Goal: Task Accomplishment & Management: Manage account settings

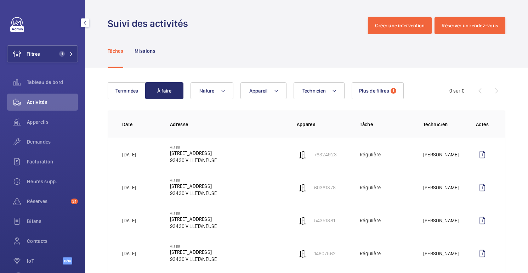
scroll to position [135, 0]
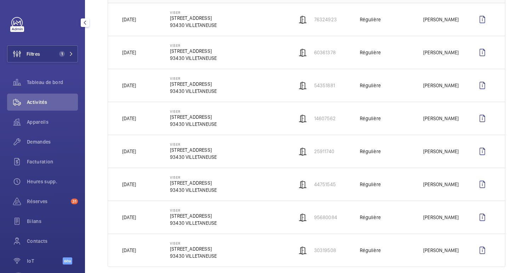
click at [39, 100] on font "Activités" at bounding box center [37, 102] width 20 height 6
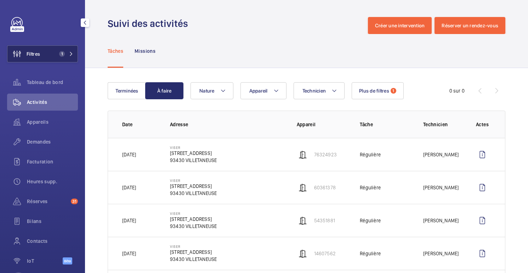
click at [38, 51] on font "Filtres" at bounding box center [33, 54] width 13 height 6
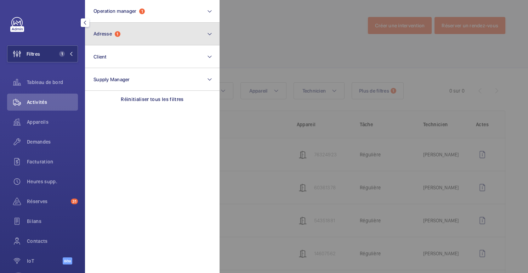
click at [111, 33] on span "Adresse" at bounding box center [103, 34] width 18 height 6
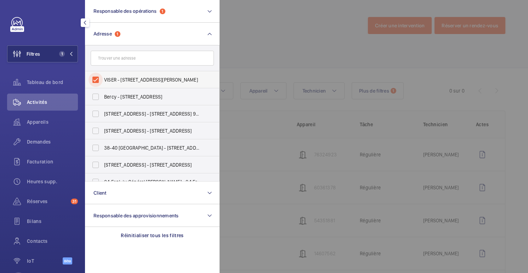
click at [102, 80] on input "VISER - 111 Rue Maurice Grandcoing, VILLETANEUSE 93430" at bounding box center [96, 80] width 14 height 14
checkbox input "false"
click at [251, 37] on div at bounding box center [484, 136] width 528 height 273
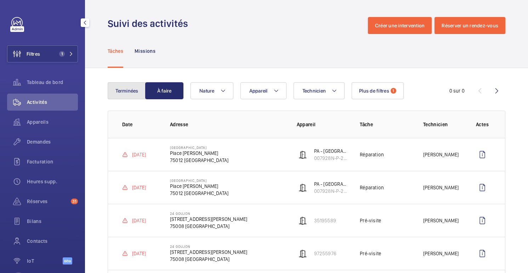
click at [130, 89] on font "Terminées" at bounding box center [127, 91] width 23 height 6
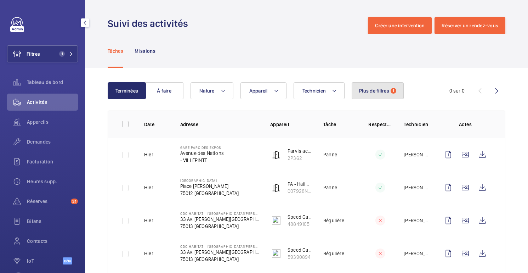
click at [376, 94] on button "Plus de filtres 1" at bounding box center [378, 90] width 52 height 17
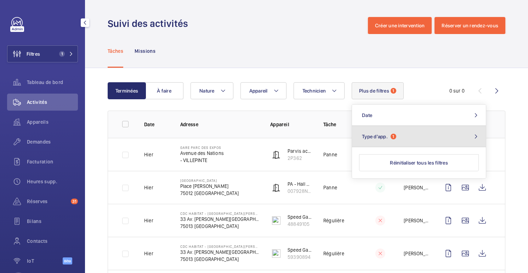
click at [395, 134] on span "1" at bounding box center [394, 137] width 6 height 6
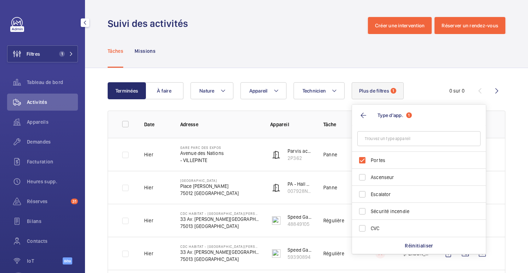
click at [341, 52] on div "Tâches Missions" at bounding box center [307, 51] width 398 height 34
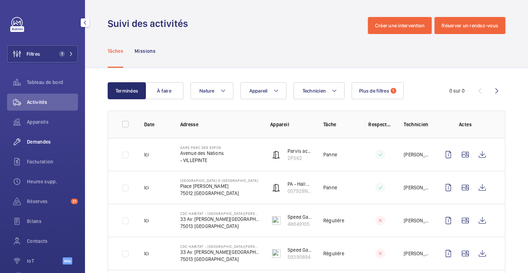
click at [31, 147] on div "Demandes" at bounding box center [42, 141] width 71 height 17
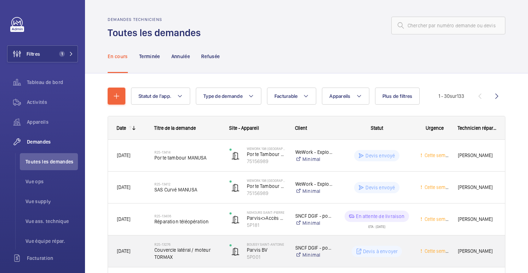
click at [361, 242] on div "Devis à envoyer" at bounding box center [372, 252] width 77 height 26
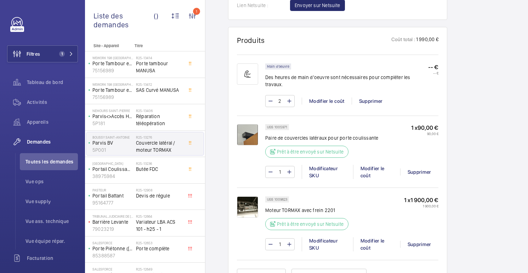
scroll to position [425, 0]
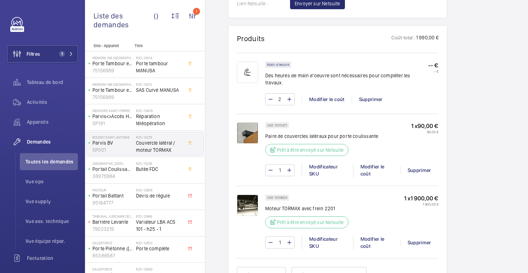
click at [251, 199] on img at bounding box center [247, 205] width 21 height 21
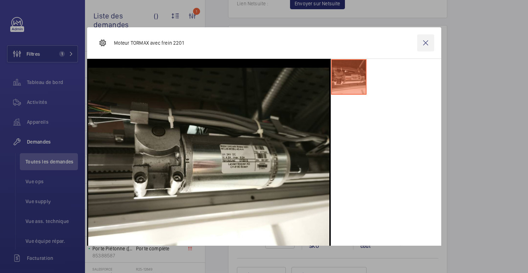
click at [427, 39] on wm-front-icon-button at bounding box center [426, 42] width 17 height 17
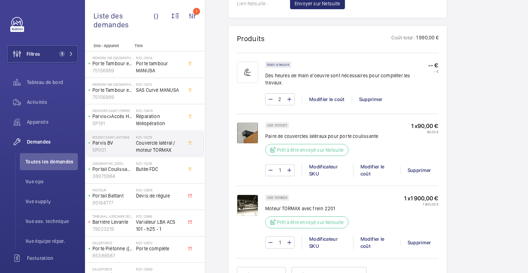
scroll to position [453, 0]
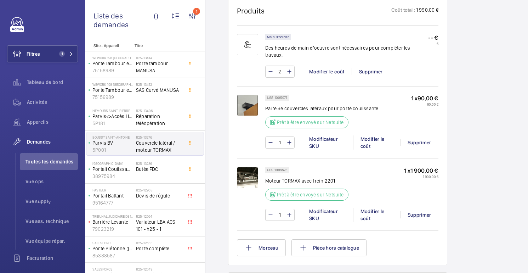
click at [245, 101] on img at bounding box center [247, 105] width 21 height 21
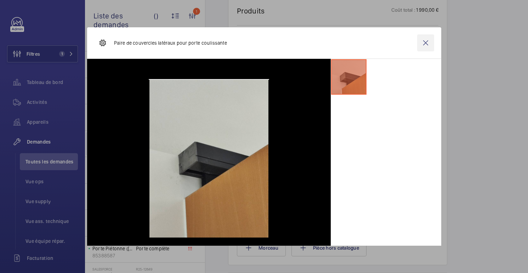
click at [427, 44] on wm-front-icon-button at bounding box center [426, 42] width 17 height 17
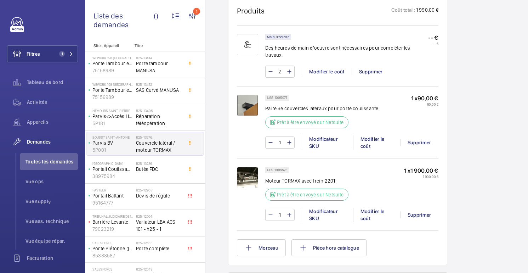
scroll to position [0, 0]
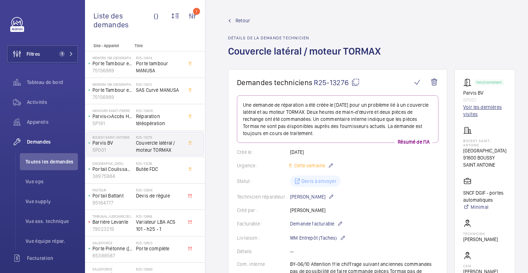
click at [478, 112] on font "Voir les dernières visites" at bounding box center [485, 111] width 43 height 14
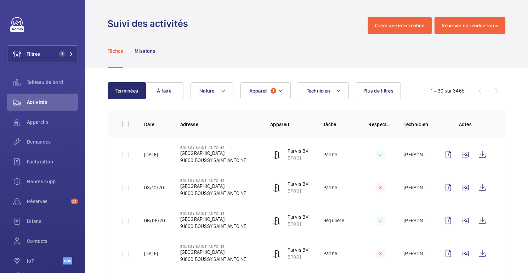
scroll to position [23, 0]
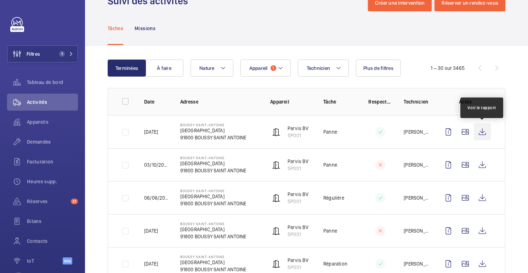
click at [482, 132] on wm-front-icon-button at bounding box center [482, 131] width 17 height 17
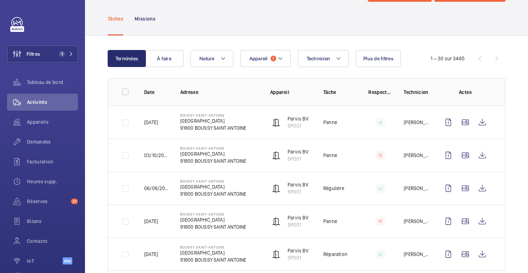
scroll to position [0, 0]
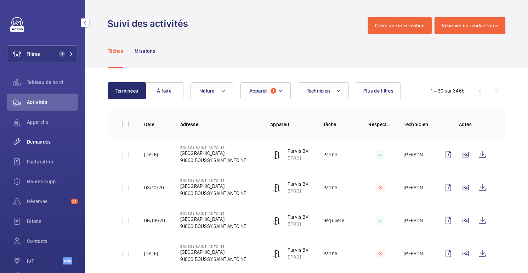
click at [45, 144] on font "Demandes" at bounding box center [39, 142] width 24 height 6
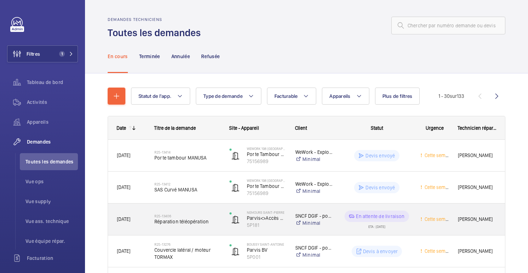
scroll to position [97, 0]
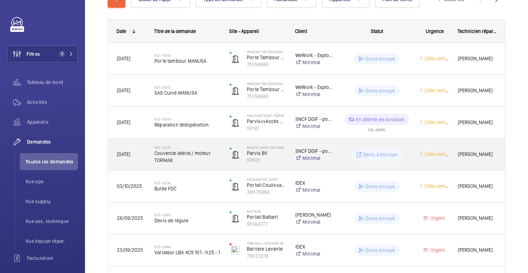
click at [343, 158] on wm-front-pills-cell "Devis à envoyer" at bounding box center [377, 154] width 69 height 11
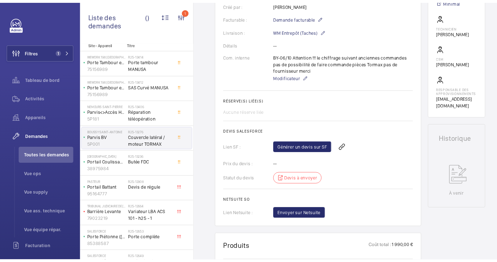
scroll to position [214, 0]
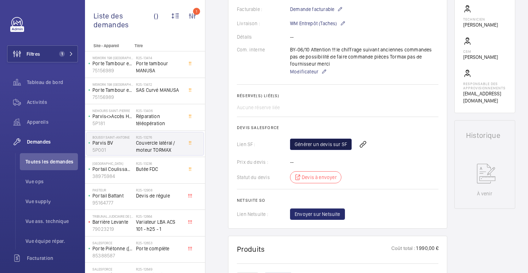
click at [323, 144] on font "Générer un devis sur SF" at bounding box center [321, 144] width 52 height 6
click at [375, 144] on span "Rafraichir la page" at bounding box center [379, 144] width 46 height 9
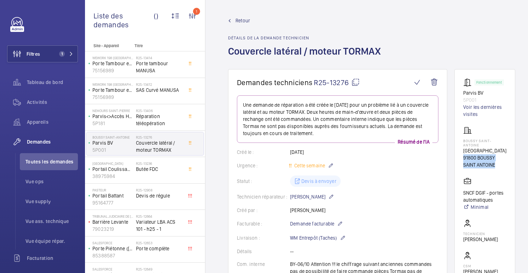
drag, startPoint x: 497, startPoint y: 164, endPoint x: 463, endPoint y: 159, distance: 33.6
click at [464, 159] on p "91800 BOUSSY SAINT ANTOINE" at bounding box center [485, 161] width 43 height 14
copy font "91800 BOUSSY SAINT ANTOINE"
drag, startPoint x: 476, startPoint y: 100, endPoint x: 461, endPoint y: 95, distance: 15.5
click at [461, 95] on wm-front-card "Fonctionnement Parvis BV 5P001 Voir les dernières visites BOUSSY SAINT-ANTOINE …" at bounding box center [485, 198] width 61 height 258
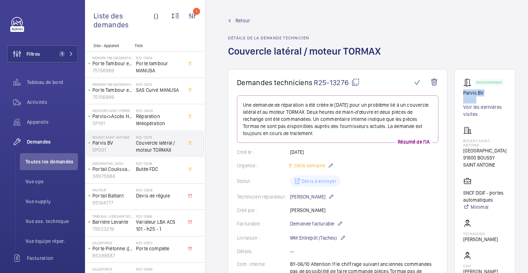
copy div "Parvis BV 5P001"
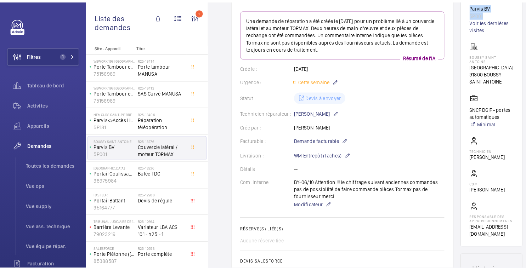
scroll to position [0, 0]
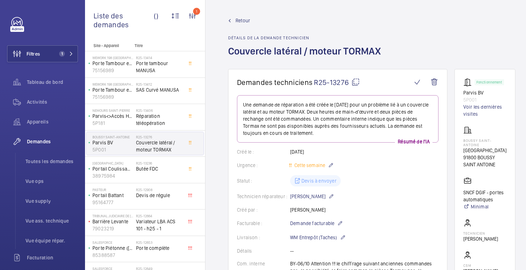
click at [493, 119] on wm-front-card-body "Fonctionnement Parvis BV 5P001 Voir les dernières visites BOUSSY SAINT-ANTOINE …" at bounding box center [485, 198] width 43 height 241
drag, startPoint x: 464, startPoint y: 151, endPoint x: 498, endPoint y: 164, distance: 35.8
click at [498, 164] on div "BOUSSY SAINT-ANTOINE Rue de la gare 91800 BOUSSY SAINT ANTOINE" at bounding box center [485, 147] width 43 height 42
copy div "Rue de la gare 91800 BOUSSY SAINT ANTOINE"
drag, startPoint x: 482, startPoint y: 97, endPoint x: 461, endPoint y: 93, distance: 21.4
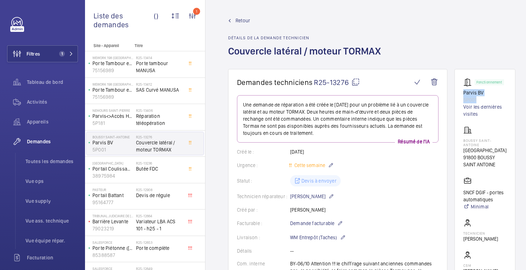
click at [461, 93] on wm-front-card "Fonctionnement Parvis BV 5P001 Voir les dernières visites BOUSSY SAINT-ANTOINE …" at bounding box center [485, 198] width 61 height 258
copy div "Parvis BV 5P001"
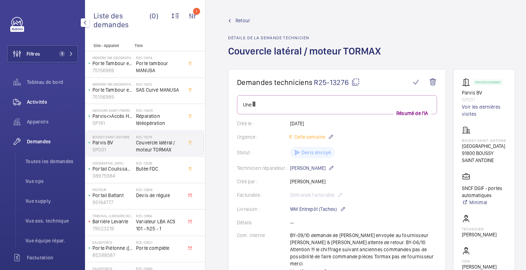
click at [44, 105] on span "Activités" at bounding box center [52, 102] width 51 height 7
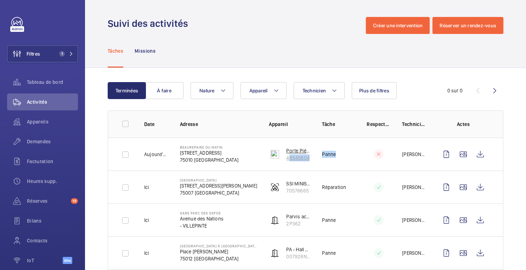
drag, startPoint x: 312, startPoint y: 158, endPoint x: 289, endPoint y: 160, distance: 23.5
click at [0, 0] on tr "Aujourd'hui Beaurepaire du matin 11 Rue Beaurepaire 75010 PARIS Porte Piétonne …" at bounding box center [0, 0] width 0 height 0
click at [283, 160] on wm-front-device-cell "Porte Piétonne extérieure 48540604" at bounding box center [290, 154] width 42 height 14
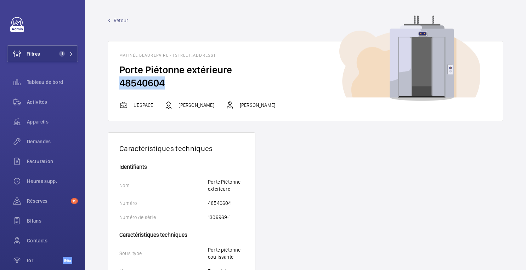
drag, startPoint x: 168, startPoint y: 83, endPoint x: 115, endPoint y: 81, distance: 52.9
click at [115, 81] on wm-front-card-body "Porte Piétonne extérieure 48540604" at bounding box center [305, 82] width 395 height 38
copy font "48540604"
click at [121, 22] on font "Retour" at bounding box center [121, 21] width 15 height 6
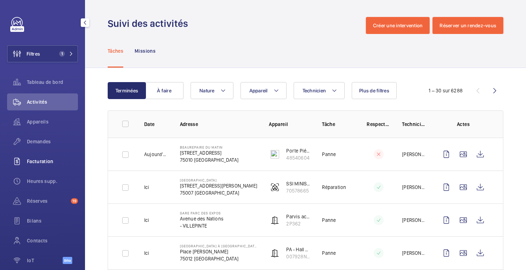
click at [44, 164] on font "Facturation" at bounding box center [40, 162] width 27 height 6
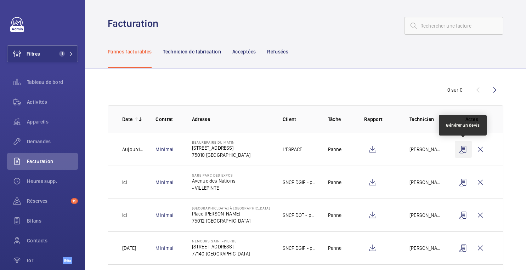
click at [465, 150] on wm-front-icon-button at bounding box center [463, 149] width 17 height 17
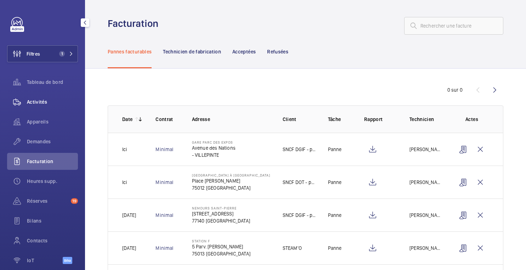
click at [44, 102] on font "Activités" at bounding box center [37, 102] width 20 height 6
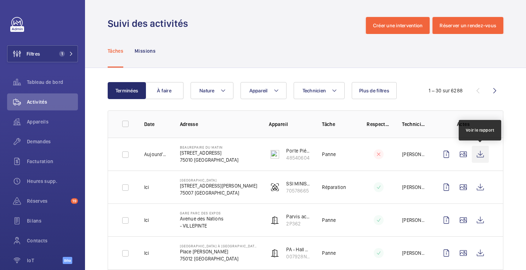
click at [484, 154] on wm-front-icon-button at bounding box center [480, 154] width 17 height 17
click at [39, 165] on div "Facturation" at bounding box center [42, 161] width 71 height 17
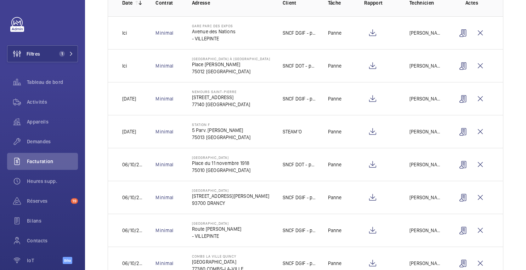
scroll to position [116, 0]
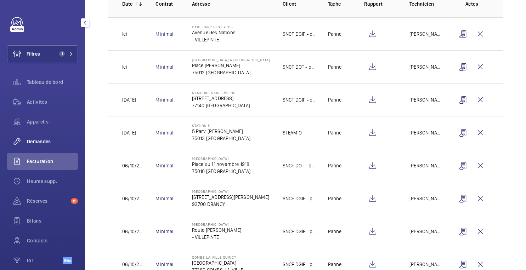
click at [45, 140] on font "Demandes" at bounding box center [39, 142] width 24 height 6
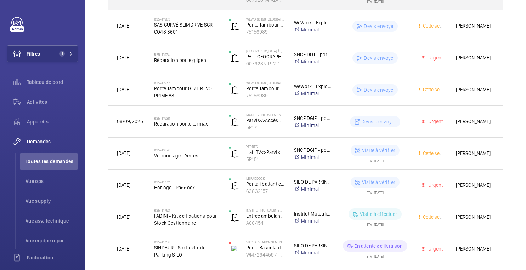
scroll to position [832, 0]
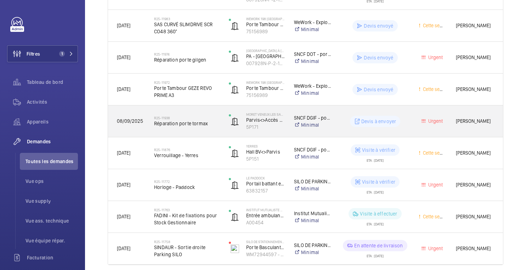
click at [409, 120] on wm-front-pills-cell "Devis à envoyer" at bounding box center [375, 121] width 69 height 11
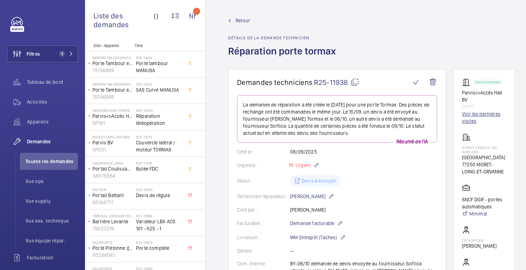
click at [478, 118] on font "Voir les dernières visites" at bounding box center [484, 118] width 44 height 14
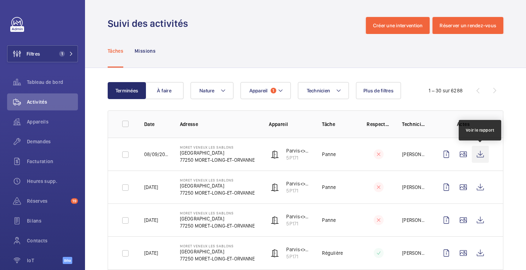
click at [480, 153] on wm-front-icon-button at bounding box center [480, 154] width 17 height 17
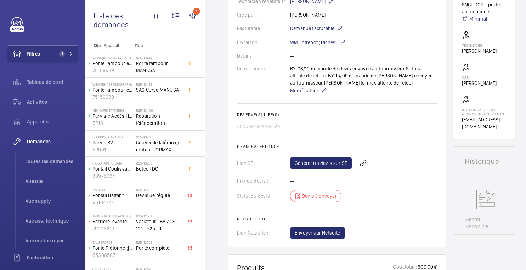
scroll to position [207, 0]
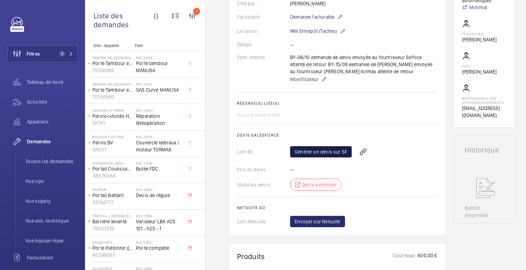
click at [310, 150] on font "Générer un devis sur SF" at bounding box center [321, 152] width 52 height 6
click at [374, 154] on span "Rafraichir la page" at bounding box center [379, 152] width 46 height 9
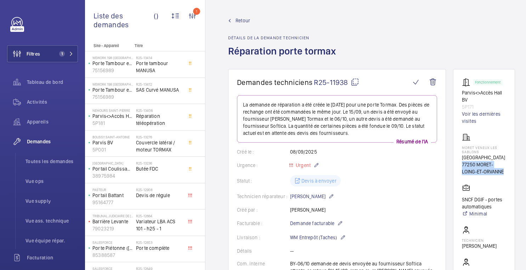
drag, startPoint x: 463, startPoint y: 165, endPoint x: 507, endPoint y: 175, distance: 45.2
click at [507, 175] on wm-front-card "Fonctionnement Parvis<>Accès Hall BV 5P171 Voir les dernières visites MORET VEN…" at bounding box center [484, 201] width 62 height 265
copy font "77250 MORET-LOING-ET-ORVANNE"
drag, startPoint x: 477, startPoint y: 107, endPoint x: 463, endPoint y: 95, distance: 18.6
click at [463, 95] on div "Fonctionnement Parvis<>Accès Hall BV 5P171 Voir les dernières visites" at bounding box center [484, 101] width 44 height 47
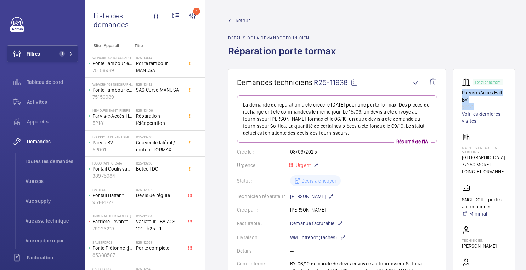
copy div "Parvis<>[GEOGRAPHIC_DATA] BV 5P171"
click at [389, 159] on wm-front-card-body "La demande de réparation a été créée le 08/09/2025 pour une porte Tormax. Des p…" at bounding box center [337, 264] width 200 height 339
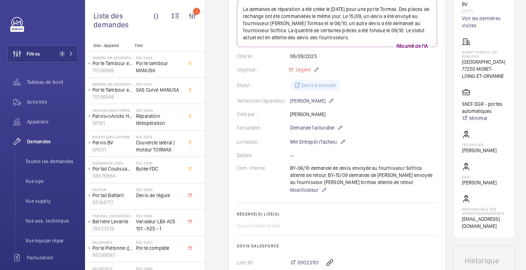
scroll to position [0, 0]
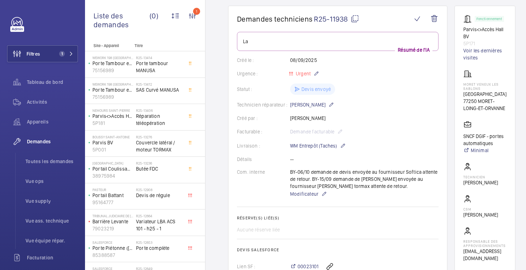
scroll to position [60, 0]
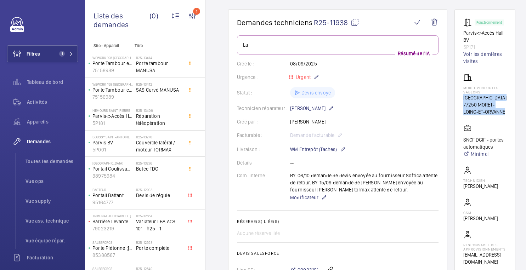
drag, startPoint x: 464, startPoint y: 98, endPoint x: 509, endPoint y: 112, distance: 46.9
click at [509, 112] on wm-front-card "Fonctionnement Parvis<>Accès Hall BV 5P171 Voir les dernières visites MORET VEN…" at bounding box center [485, 141] width 61 height 265
copy div "[GEOGRAPHIC_DATA] 77250 MORET-LOING-ET-[GEOGRAPHIC_DATA]"
drag, startPoint x: 477, startPoint y: 47, endPoint x: 460, endPoint y: 33, distance: 22.1
click at [460, 33] on wm-front-card "Fonctionnement Parvis<>Accès Hall BV 5P171 Voir les dernières visites MORET VEN…" at bounding box center [485, 141] width 61 height 265
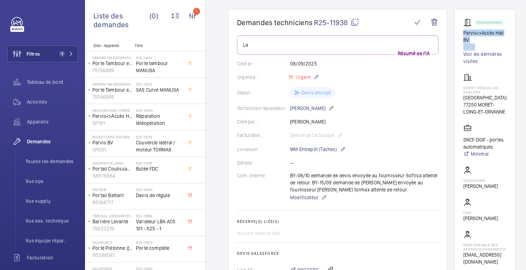
copy div "Parvis<>[GEOGRAPHIC_DATA] BV 5P171"
click at [35, 143] on font "Demandes" at bounding box center [39, 142] width 24 height 6
click at [49, 161] on font "Toutes les demandes" at bounding box center [50, 162] width 48 height 6
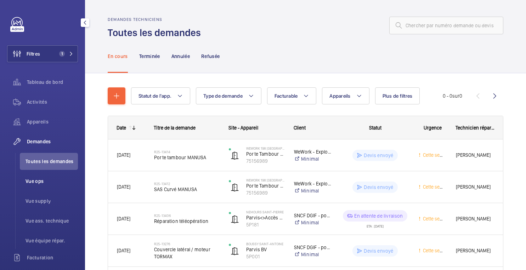
click at [52, 185] on span "Vue ops" at bounding box center [52, 181] width 52 height 7
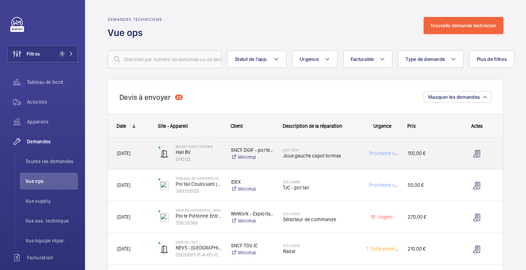
click at [364, 158] on div "Prochaine visite" at bounding box center [378, 153] width 41 height 22
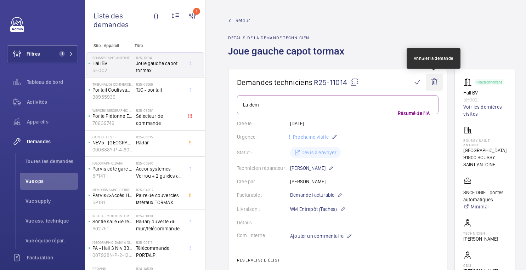
click at [432, 86] on wm-front-icon-button at bounding box center [434, 82] width 17 height 17
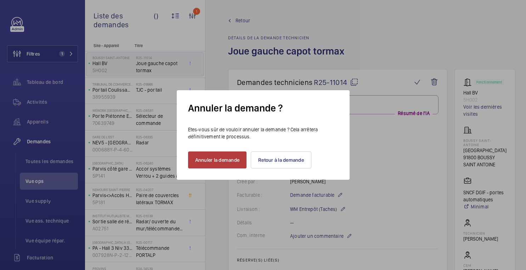
click at [228, 163] on font "Annuler la demande" at bounding box center [217, 160] width 45 height 6
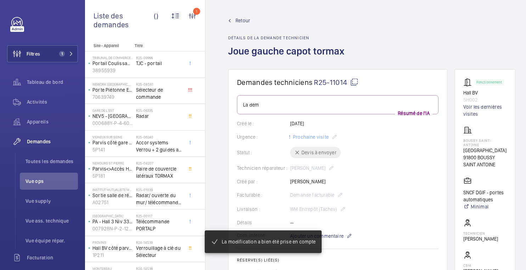
click at [241, 18] on font "Retour" at bounding box center [243, 21] width 15 height 6
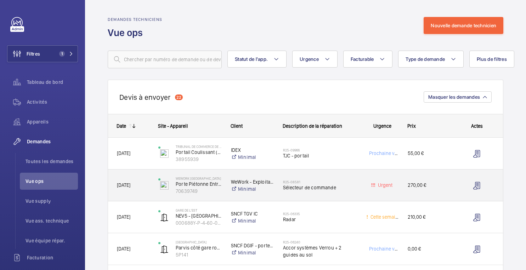
click at [348, 181] on h2 "R25-08581" at bounding box center [320, 182] width 74 height 4
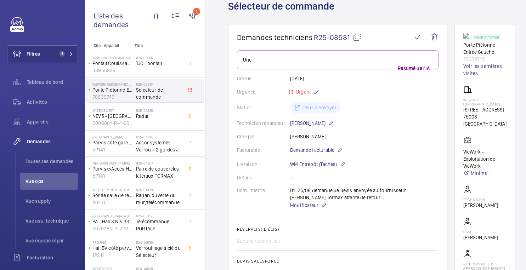
scroll to position [33, 0]
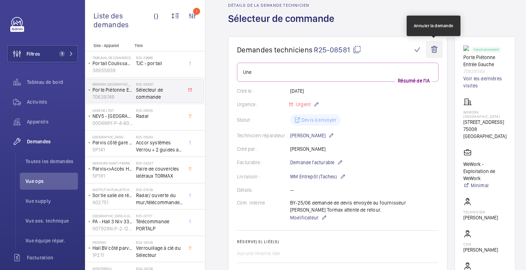
click at [436, 51] on wm-front-icon-button at bounding box center [434, 49] width 17 height 17
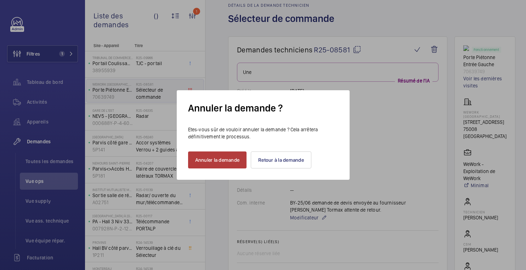
click at [218, 163] on button "Annuler la demande" at bounding box center [217, 160] width 59 height 17
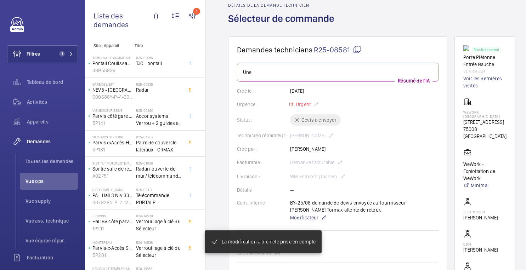
scroll to position [0, 0]
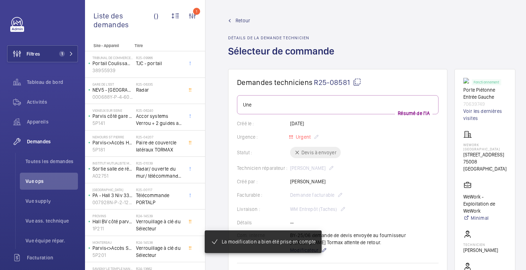
click at [243, 19] on font "Retour" at bounding box center [243, 21] width 15 height 6
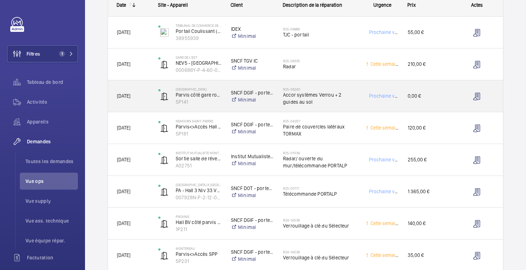
scroll to position [124, 0]
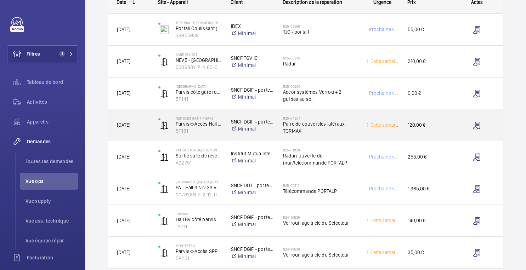
click at [347, 130] on span "Paire de couvercles latéraux TORMAX" at bounding box center [320, 128] width 74 height 14
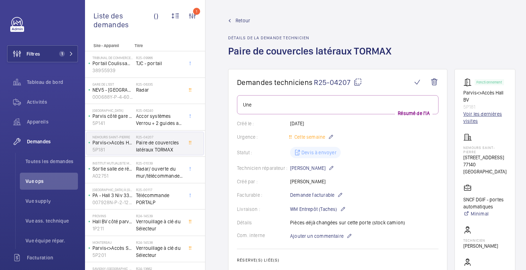
click at [483, 119] on font "Voir les dernières visites" at bounding box center [485, 118] width 43 height 14
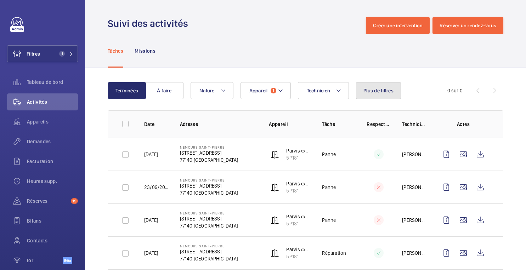
click at [371, 93] on font "Plus de filtres" at bounding box center [379, 91] width 30 height 6
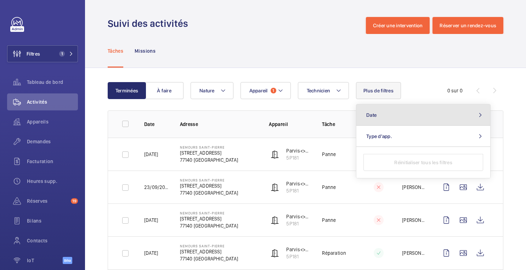
click at [365, 119] on button "Date" at bounding box center [424, 115] width 134 height 21
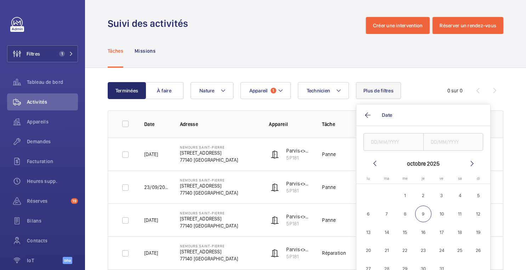
click at [373, 161] on mat-icon at bounding box center [375, 164] width 9 height 9
click at [374, 164] on mat-icon at bounding box center [375, 164] width 9 height 9
click at [380, 144] on input "text" at bounding box center [394, 142] width 60 height 18
type input "20/03/202"
click at [425, 93] on div "0 sur 0" at bounding box center [461, 90] width 85 height 9
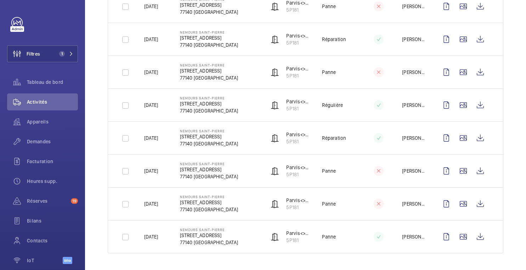
scroll to position [214, 0]
click at [480, 236] on wm-front-icon-button at bounding box center [480, 236] width 17 height 17
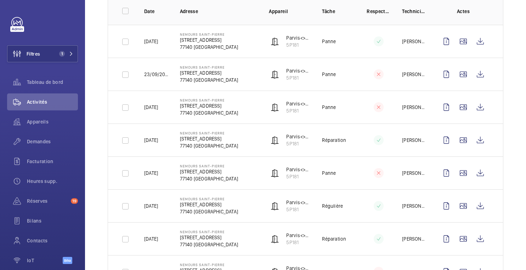
scroll to position [0, 0]
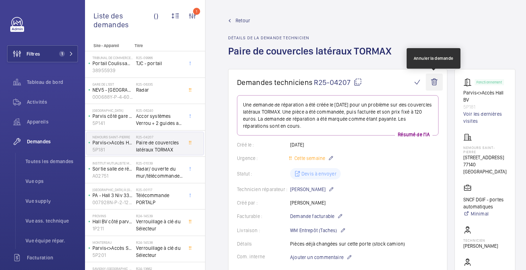
click at [433, 83] on wm-front-icon-button at bounding box center [434, 82] width 17 height 17
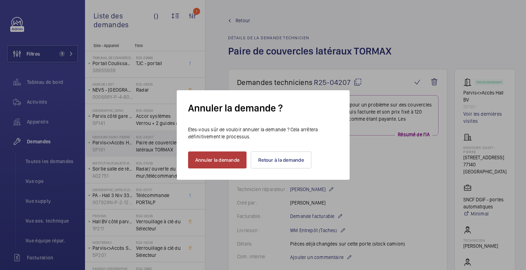
click at [233, 162] on font "Annuler la demande" at bounding box center [217, 160] width 45 height 6
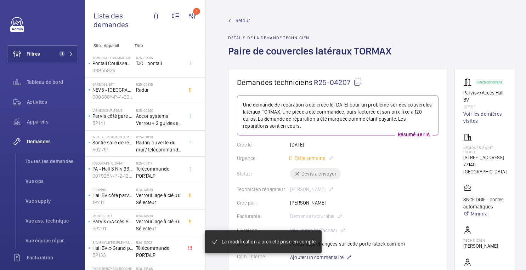
click at [234, 21] on link "Retour" at bounding box center [312, 20] width 168 height 7
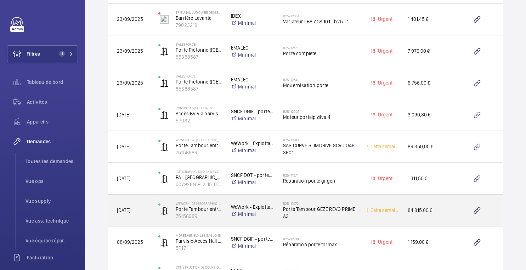
scroll to position [966, 0]
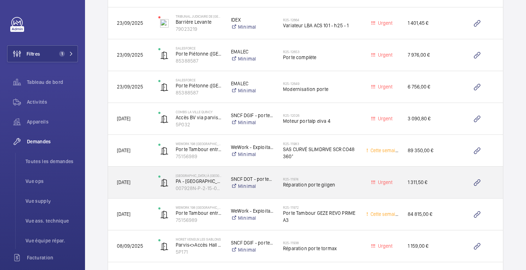
click at [356, 184] on span "Réparation porte gilgen" at bounding box center [320, 184] width 74 height 7
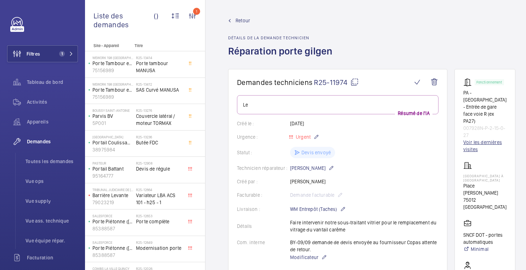
click at [474, 140] on font "Voir les dernières visites" at bounding box center [483, 146] width 39 height 13
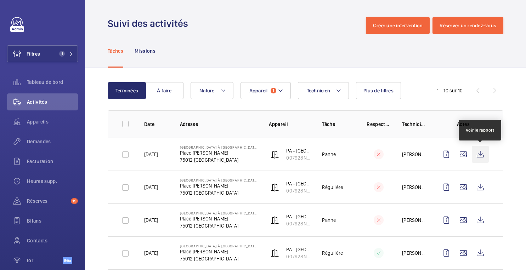
click at [482, 156] on wm-front-icon-button at bounding box center [480, 154] width 17 height 17
